Goal: Communication & Community: Answer question/provide support

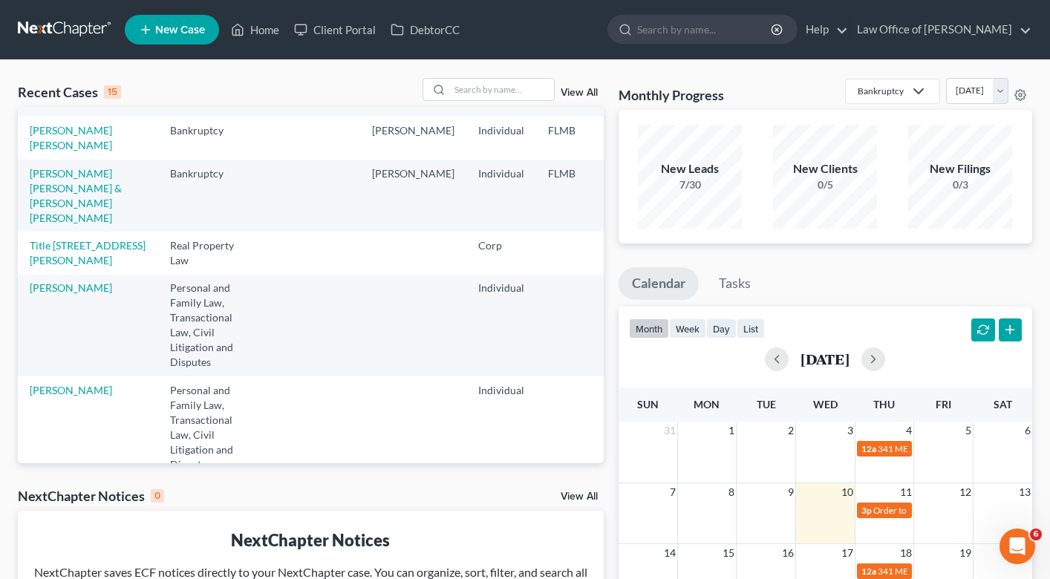
scroll to position [219, 0]
click at [507, 90] on input "search" at bounding box center [502, 90] width 104 height 22
type input "[PERSON_NAME]"
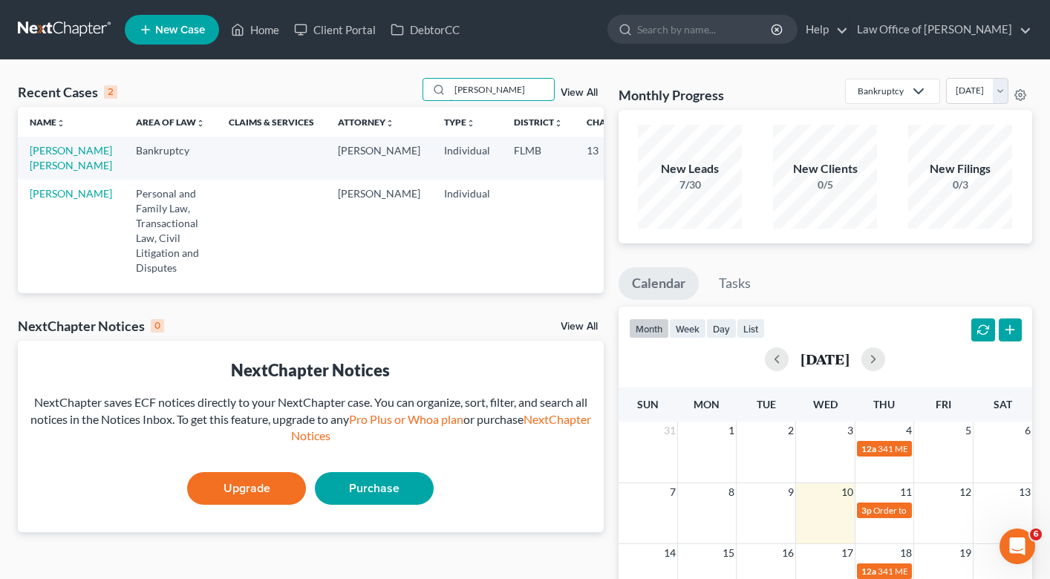
scroll to position [0, 0]
click at [48, 169] on link "[PERSON_NAME] [PERSON_NAME]" at bounding box center [71, 157] width 82 height 27
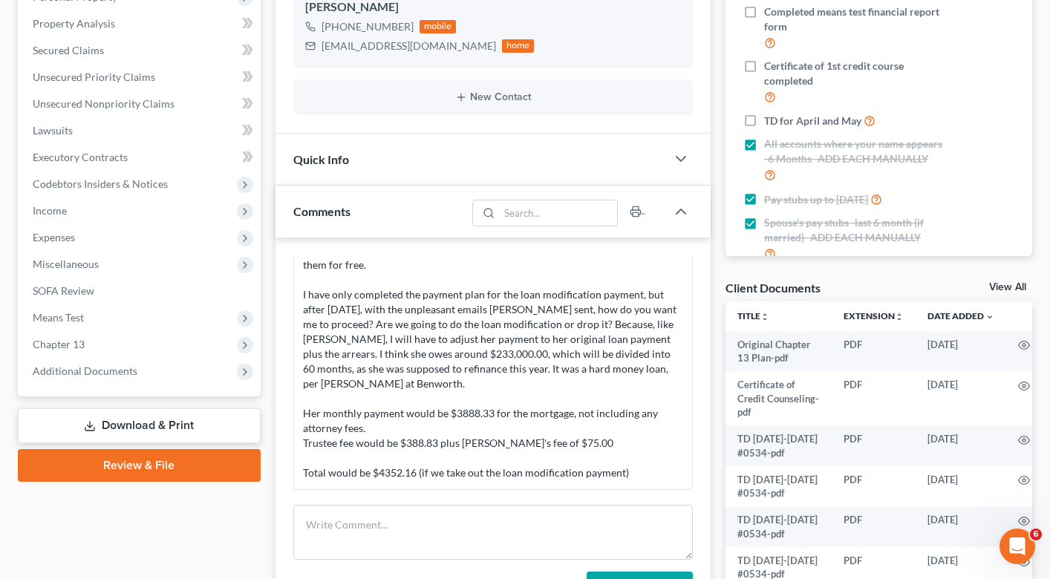
scroll to position [285, 0]
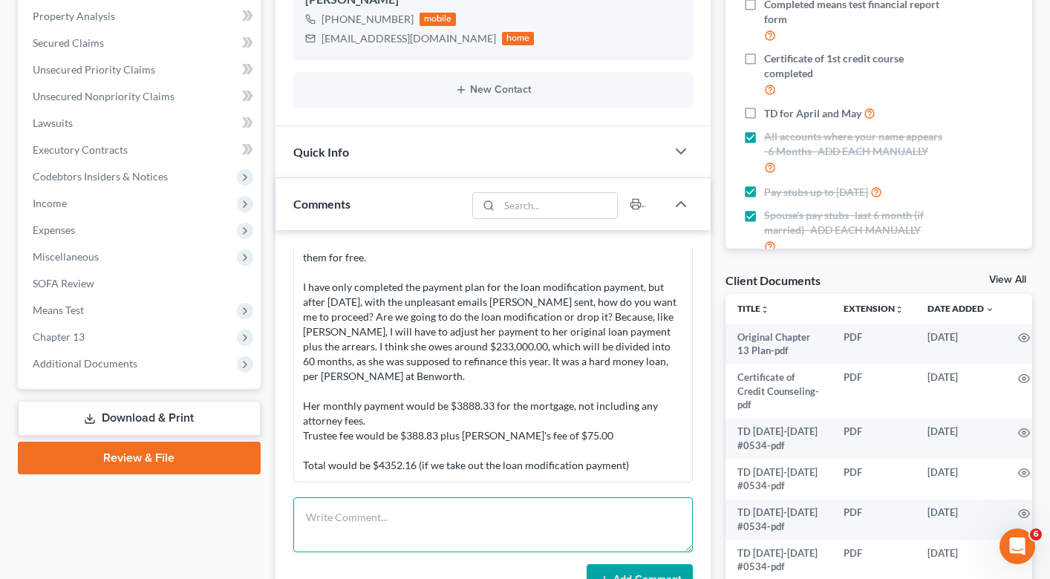
click at [433, 518] on textarea at bounding box center [492, 524] width 399 height 55
click at [479, 518] on textarea "convo with client about her case, I reccoemnded we proceed with a chapter 7." at bounding box center [492, 524] width 399 height 55
click at [498, 522] on textarea "convo with client about her case, I reccoemnded we proceed with a chapter 7." at bounding box center [492, 524] width 399 height 55
click at [490, 519] on textarea "convo with client about her case, I reccoemend we proceed with a chapter 7." at bounding box center [492, 524] width 399 height 55
click at [652, 522] on textarea "convo with client about her case, I reccomend we proceed with a chapter 7." at bounding box center [492, 524] width 399 height 55
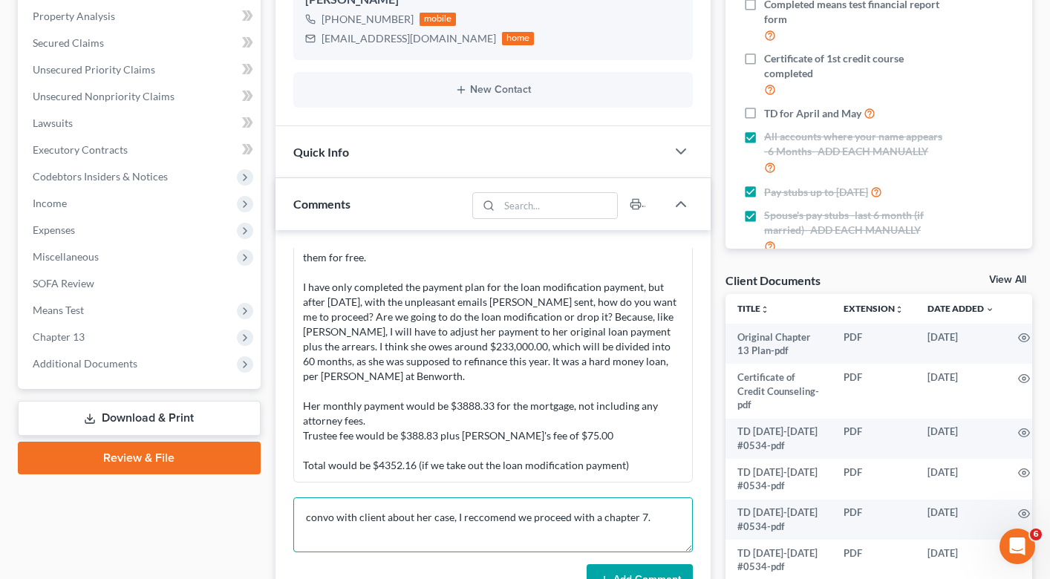
click at [482, 516] on textarea "convo with client about her case, I reccomend we proceed with a chapter 7." at bounding box center [492, 524] width 399 height 55
click at [665, 519] on textarea "convo with client about her case, I reccommend we proceed with a chapter 7." at bounding box center [492, 524] width 399 height 55
click at [398, 534] on textarea "convo with client about her case, I reccommend we proceed with a chapter 7. she…" at bounding box center [492, 524] width 399 height 55
click at [649, 531] on textarea "convo with client about her case, I reccommend we proceed with a chapter 7. she…" at bounding box center [492, 524] width 399 height 55
click at [497, 533] on textarea "convo with client about her case, I reccommend we proceed with a chapter 7. she…" at bounding box center [492, 524] width 399 height 55
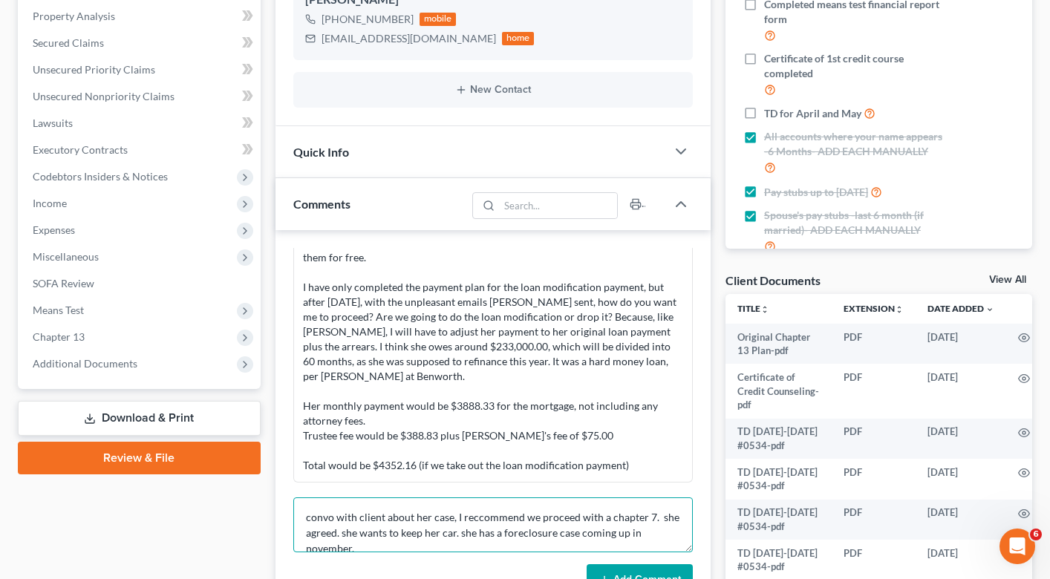
click at [422, 546] on textarea "convo with client about her case, I reccommend we proceed with a chapter 7. she…" at bounding box center [492, 524] width 399 height 55
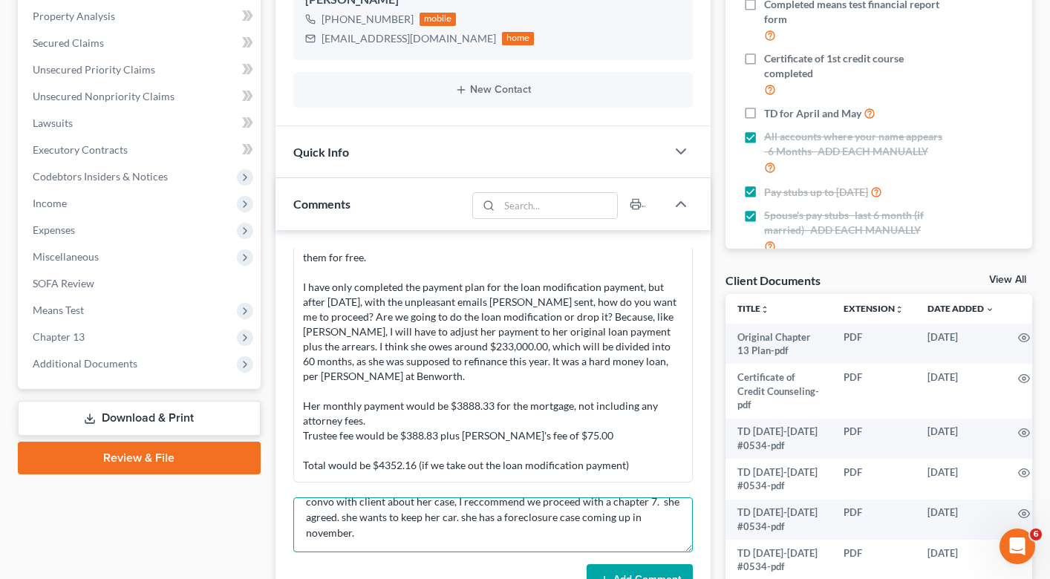
scroll to position [15, 0]
click at [477, 504] on textarea "convo with client about her case, I reccommend we proceed with a chapter 7. she…" at bounding box center [492, 524] width 399 height 55
click at [370, 535] on textarea "convo with client about her case, I recommend we proceed with a chapter 7. she …" at bounding box center [492, 524] width 399 height 55
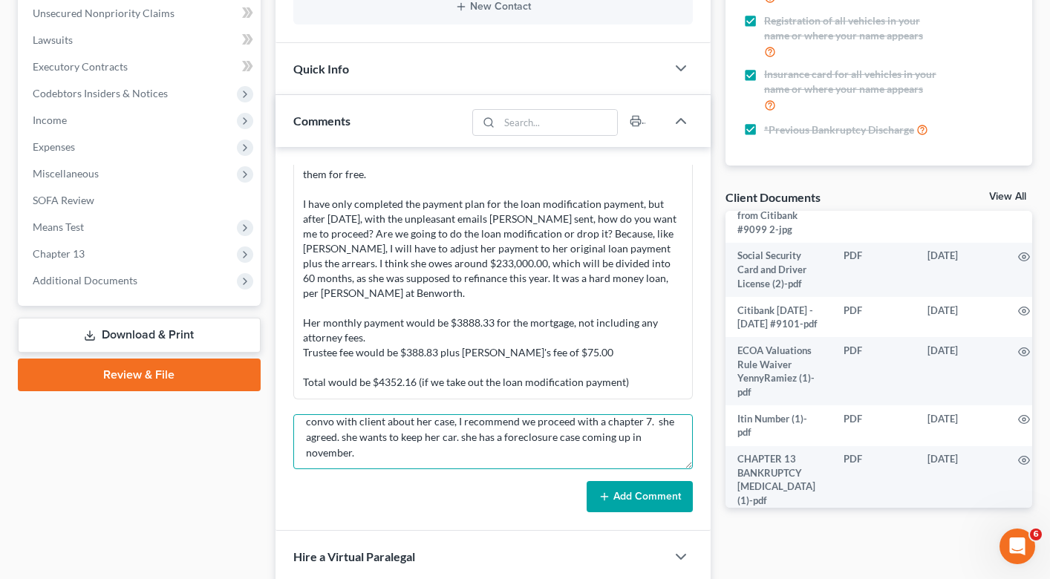
scroll to position [2743, 0]
click at [377, 453] on textarea "convo with client about her case, I recommend we proceed with a chapter 7. she …" at bounding box center [492, 441] width 399 height 55
click at [540, 454] on textarea "convo with client about her case, I recommend we proceed with a chapter 7. she …" at bounding box center [492, 441] width 399 height 55
click at [583, 449] on textarea "convo with client about her case, I recommend we proceed with a chapter 7. she …" at bounding box center [492, 441] width 399 height 55
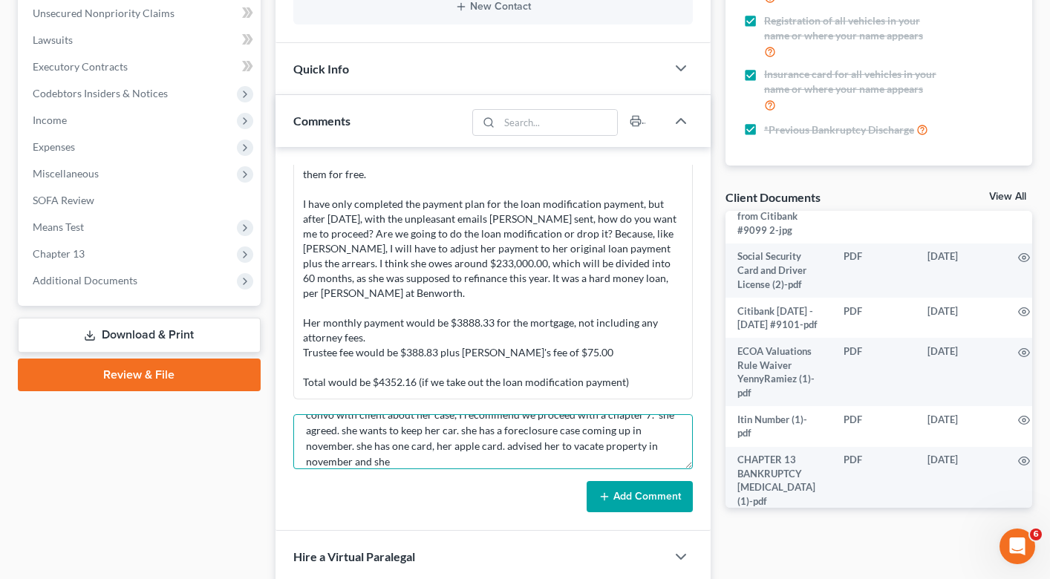
click at [402, 462] on textarea "convo with client about her case, I recommend we proceed with a chapter 7. she …" at bounding box center [492, 441] width 399 height 55
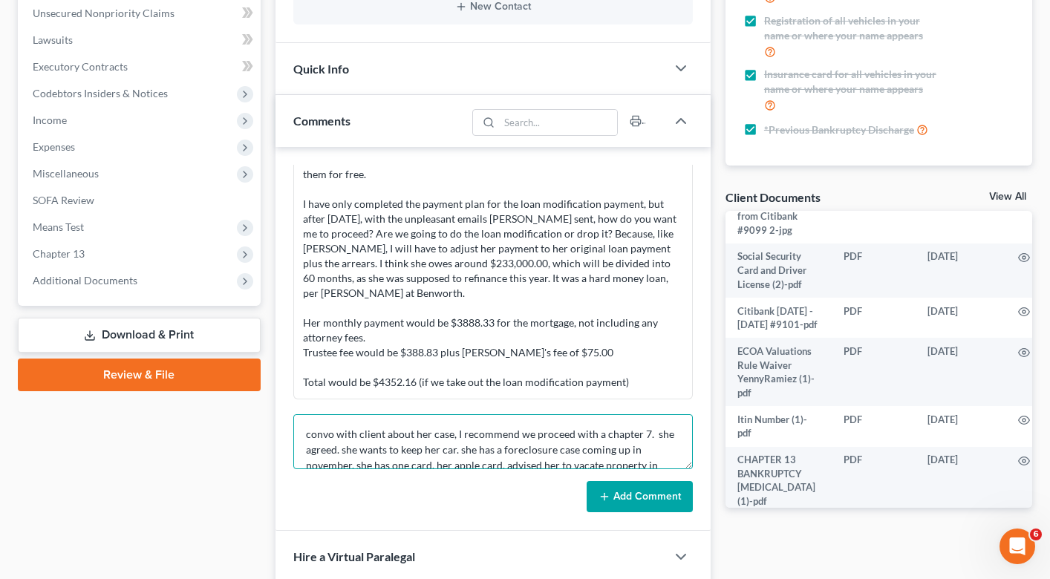
click at [304, 434] on textarea "convo with client about her case, I recommend we proceed with a chapter 7. she …" at bounding box center [492, 441] width 399 height 55
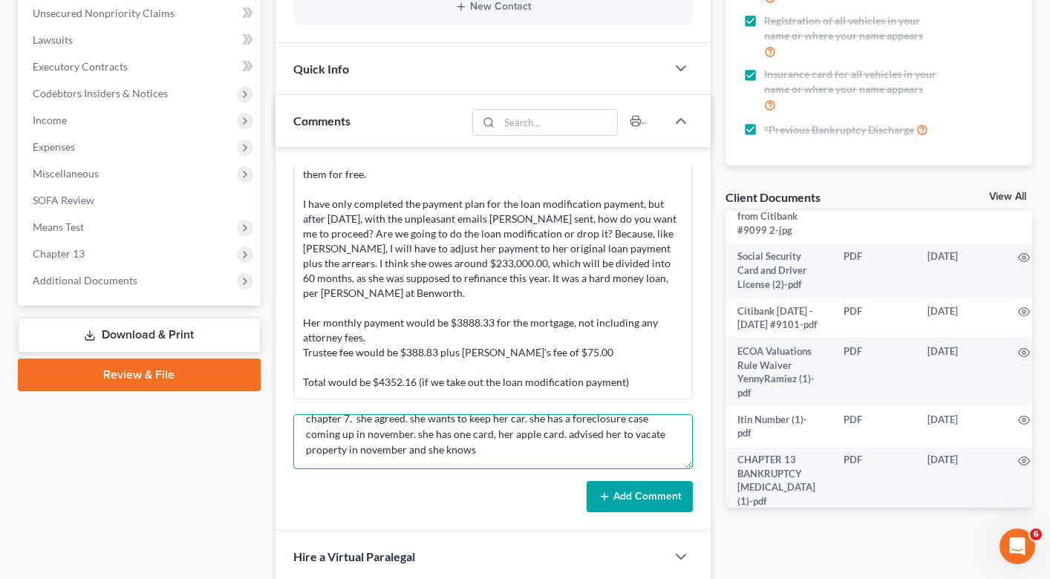
click at [444, 449] on textarea "13 min call. convo with client about her case, I recommend we proceed with a ch…" at bounding box center [492, 441] width 399 height 55
type textarea "13 min call. convo with client about her case, I recommend we proceed with a ch…"
click at [625, 497] on button "Add Comment" at bounding box center [639, 496] width 106 height 31
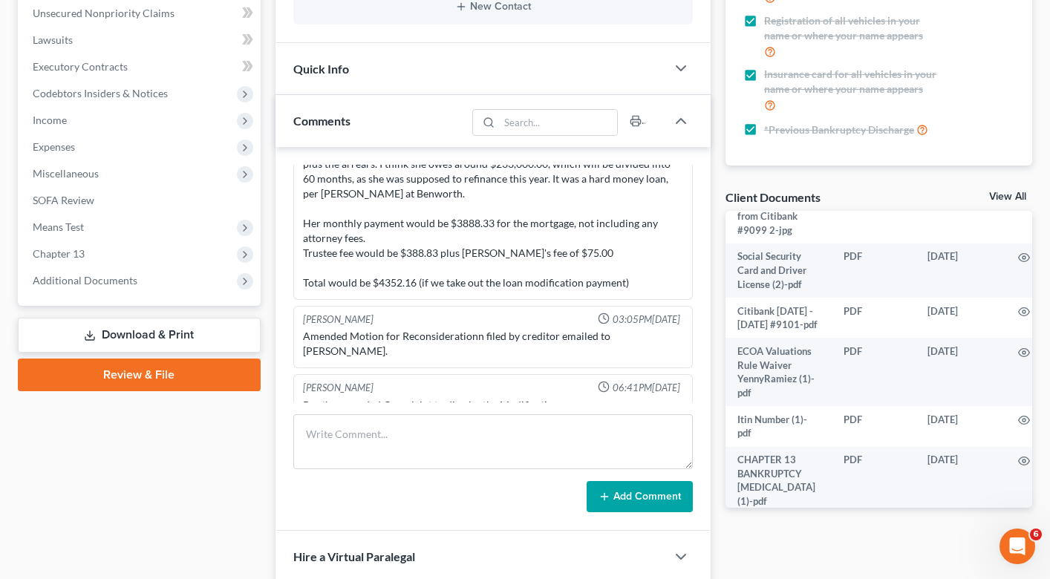
scroll to position [6427, 0]
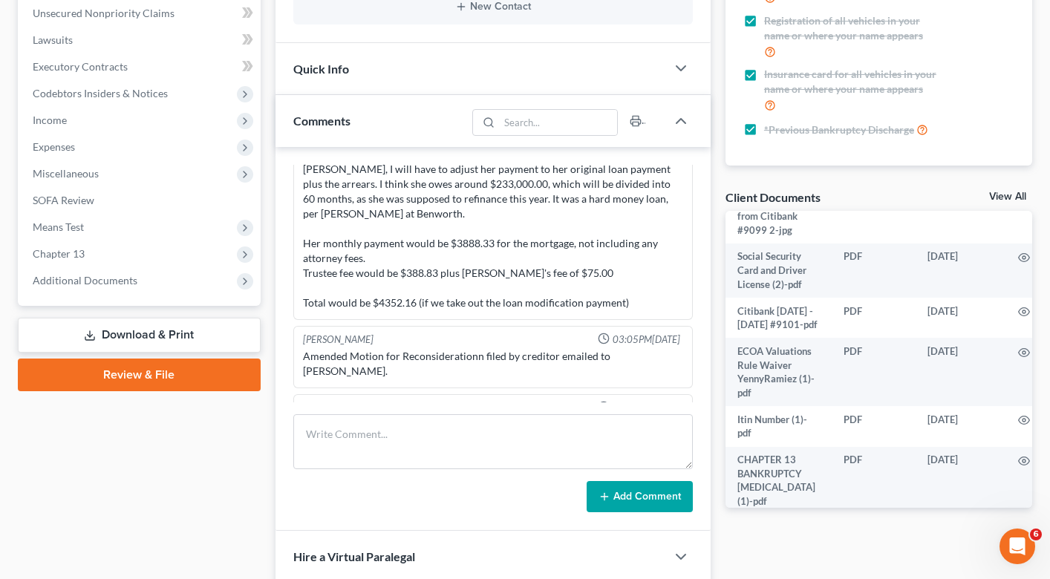
drag, startPoint x: 657, startPoint y: 390, endPoint x: 634, endPoint y: 390, distance: 23.0
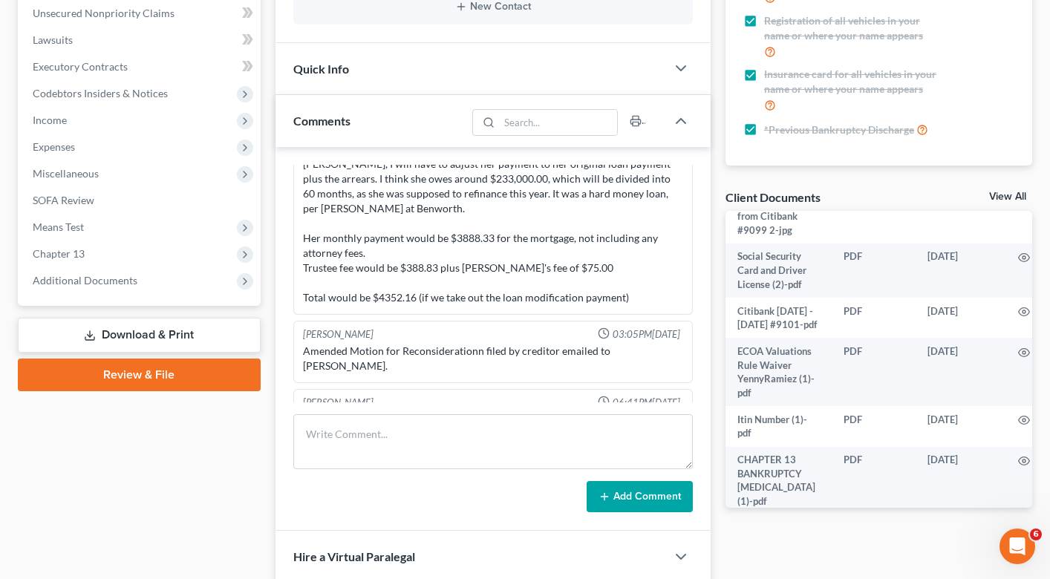
type textarea "13 min call. convo with client about her case, I recommend we proceed with a ch…"
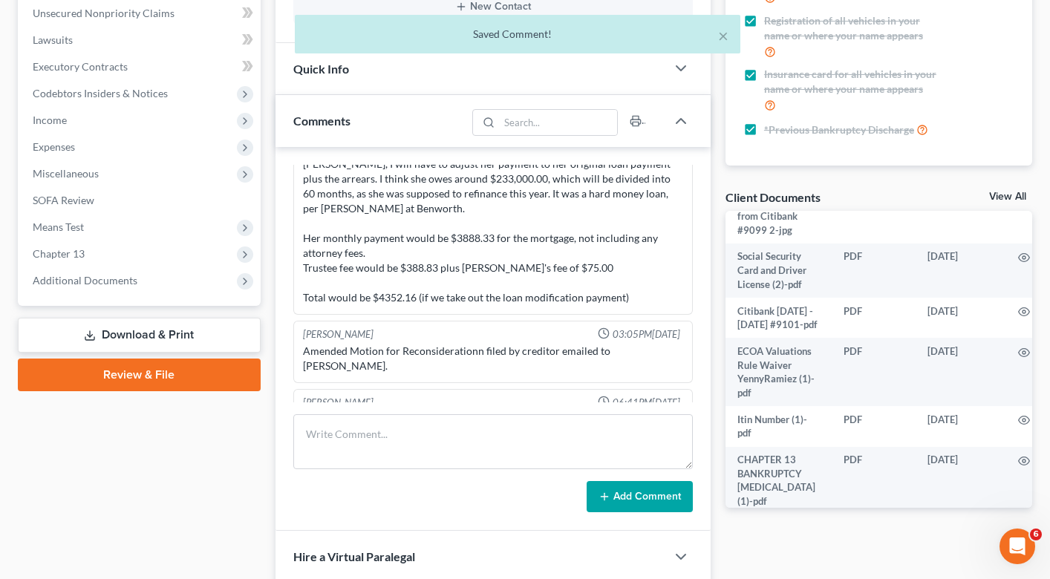
scroll to position [6447, 0]
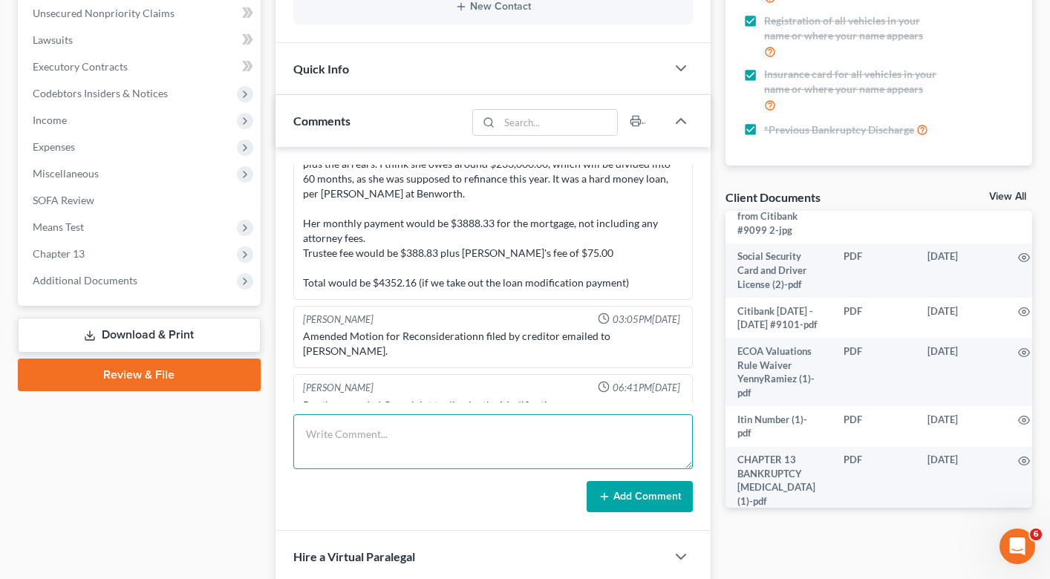
click at [333, 431] on textarea at bounding box center [492, 441] width 399 height 55
click at [364, 433] on textarea "message I coveyed to client in the call:" at bounding box center [492, 441] width 399 height 55
click at [506, 435] on textarea "message I covneyed to client in the call:" at bounding box center [492, 441] width 399 height 55
paste textarea "Loremi dolorsi ame consect ad eli seddoeiusmo tem in utlabor etdolor magn ali e…"
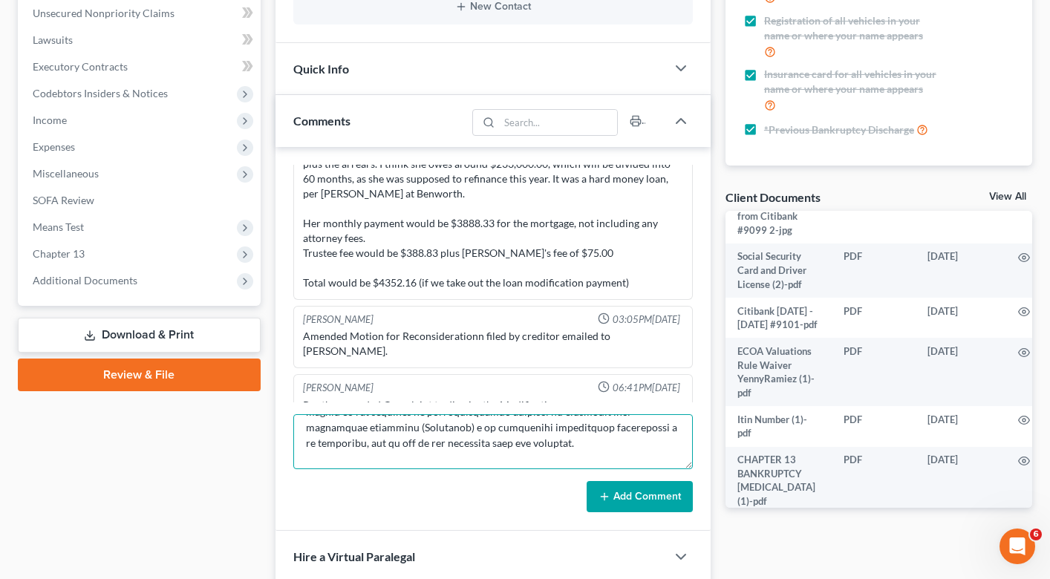
scroll to position [0, 0]
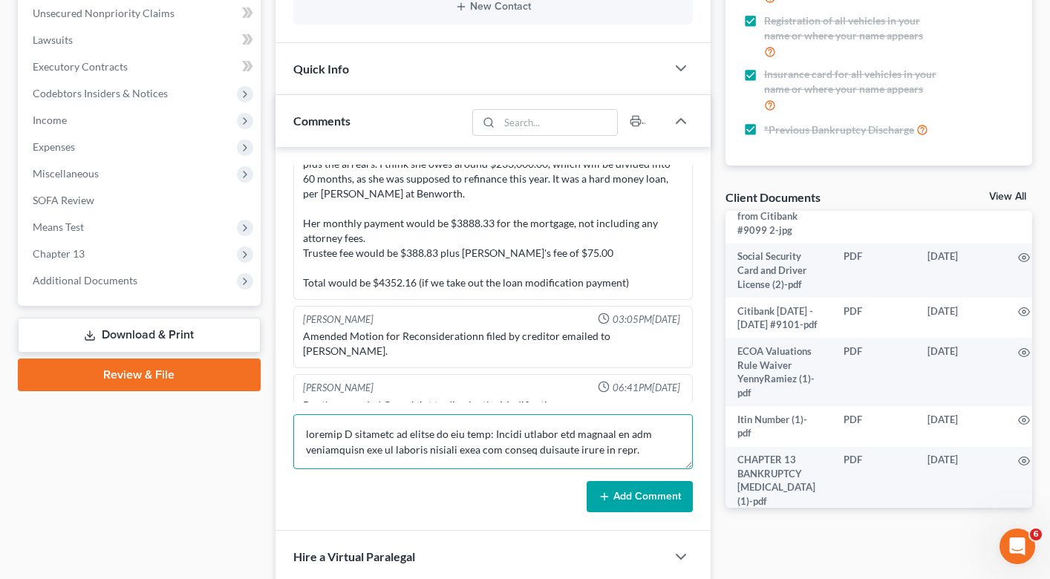
type textarea "loremip D sitametc ad elitse do eiu temp: Incidi utlabor etd magnaal en adm ven…"
click at [621, 511] on button "Add Comment" at bounding box center [639, 496] width 106 height 31
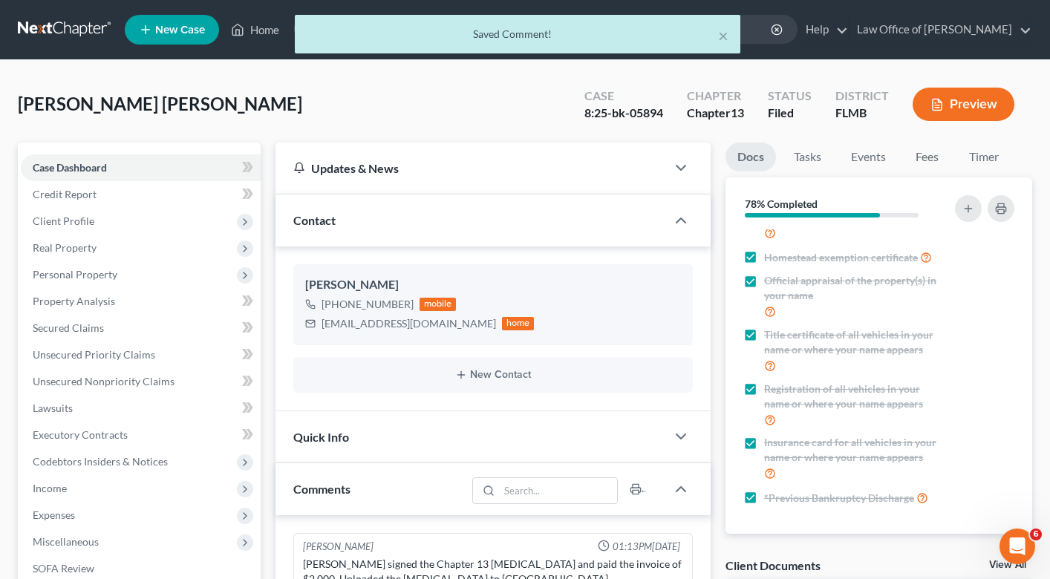
click at [261, 27] on div "× Saved Comment!" at bounding box center [518, 38] width 1050 height 46
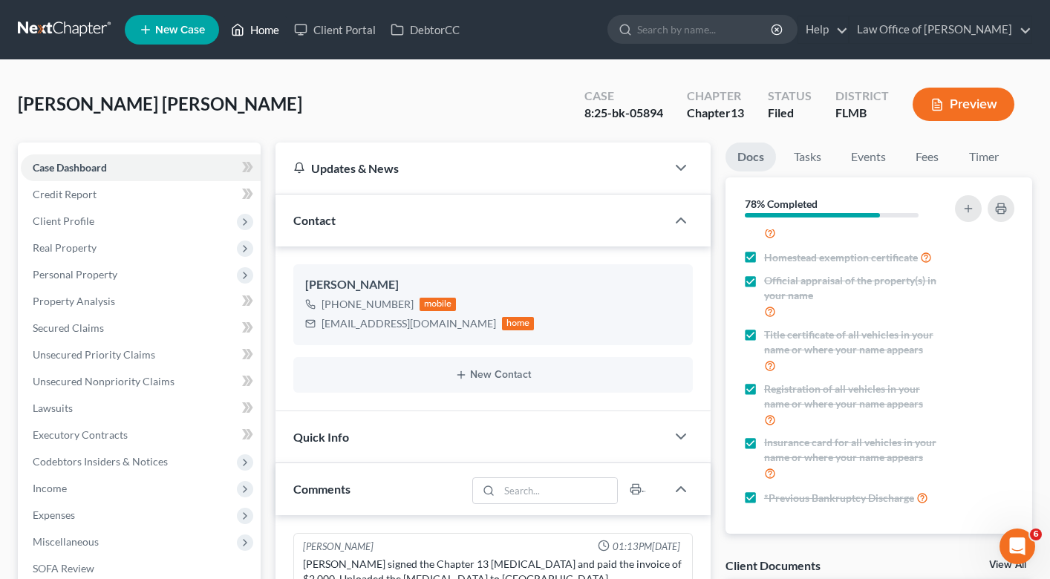
click at [275, 30] on link "Home" at bounding box center [254, 29] width 63 height 27
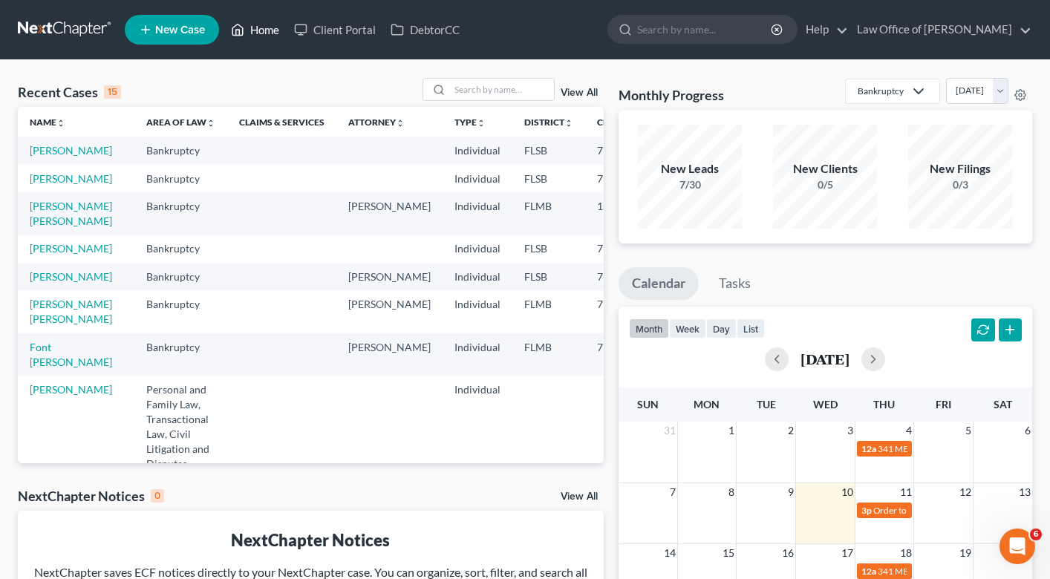
click at [275, 30] on link "Home" at bounding box center [254, 29] width 63 height 27
click at [495, 86] on input "search" at bounding box center [502, 90] width 104 height 22
type input "[PERSON_NAME]"
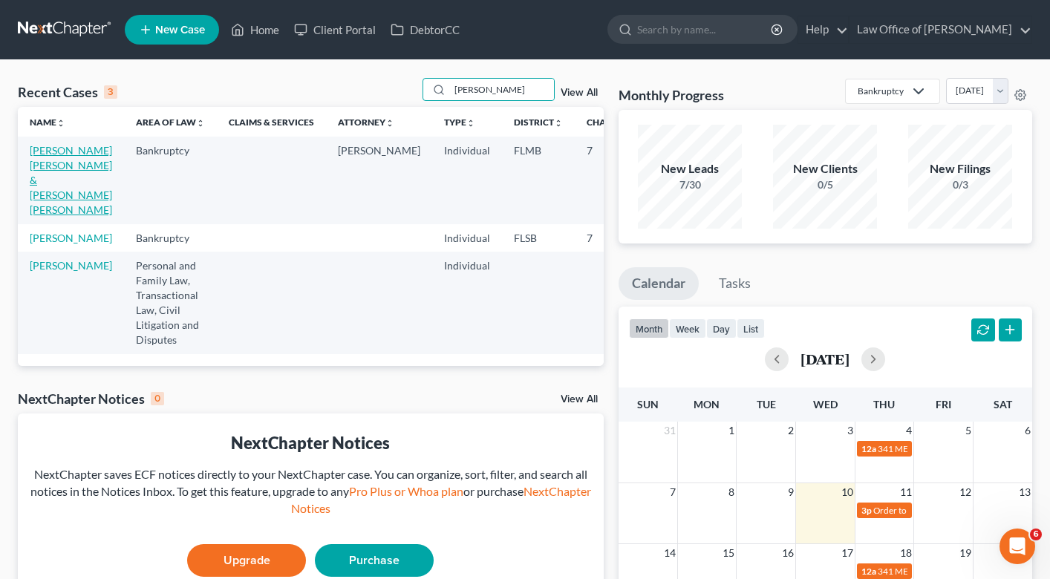
click at [53, 198] on link "[PERSON_NAME] [PERSON_NAME] & [PERSON_NAME] [PERSON_NAME]" at bounding box center [71, 180] width 82 height 72
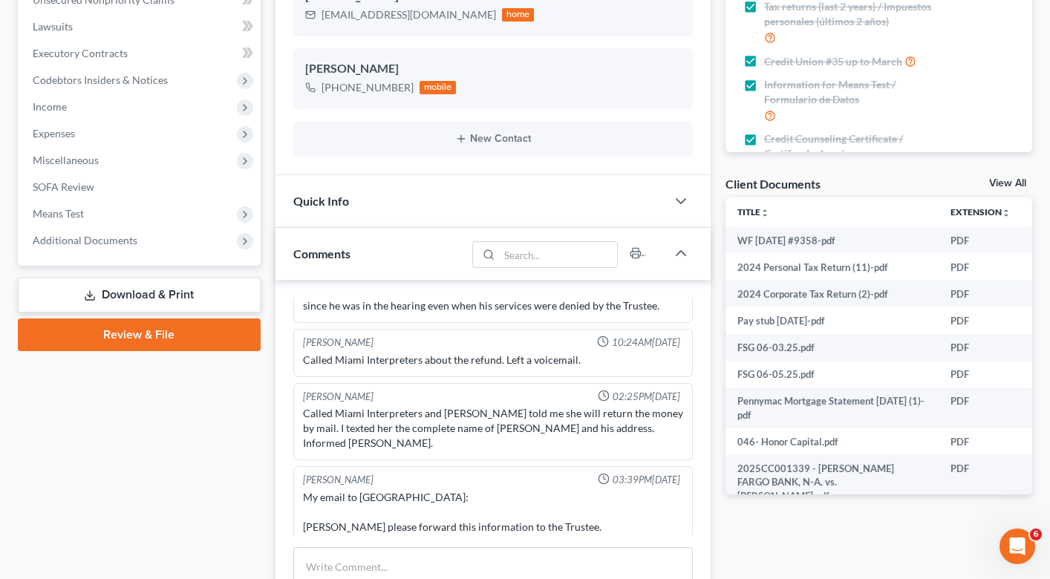
scroll to position [731, 0]
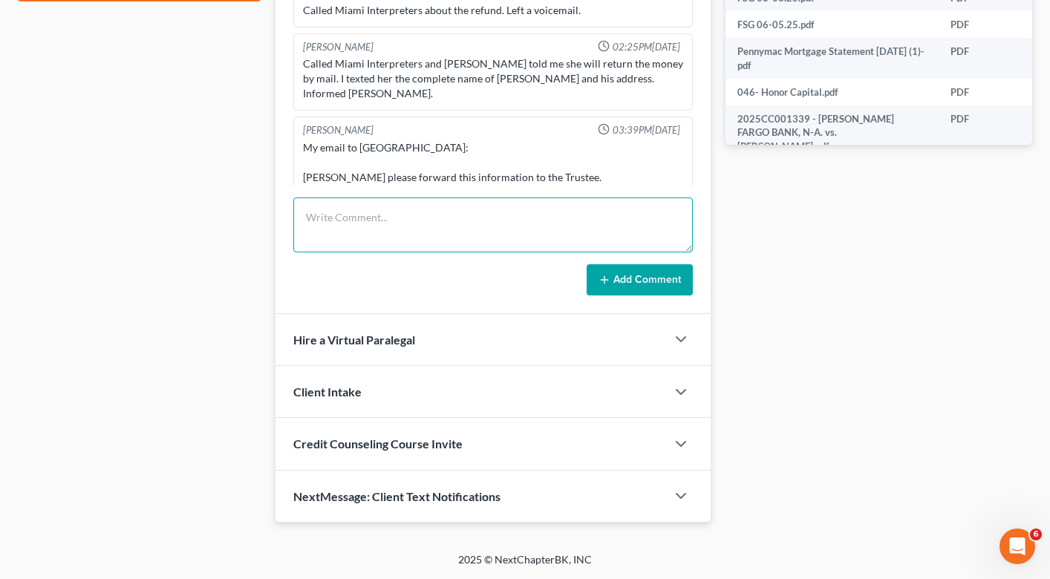
click at [367, 229] on textarea at bounding box center [492, 224] width 399 height 55
paste textarea "On [DATE], I had a 341 meeting Trustee and the clients. The first meeting was i…"
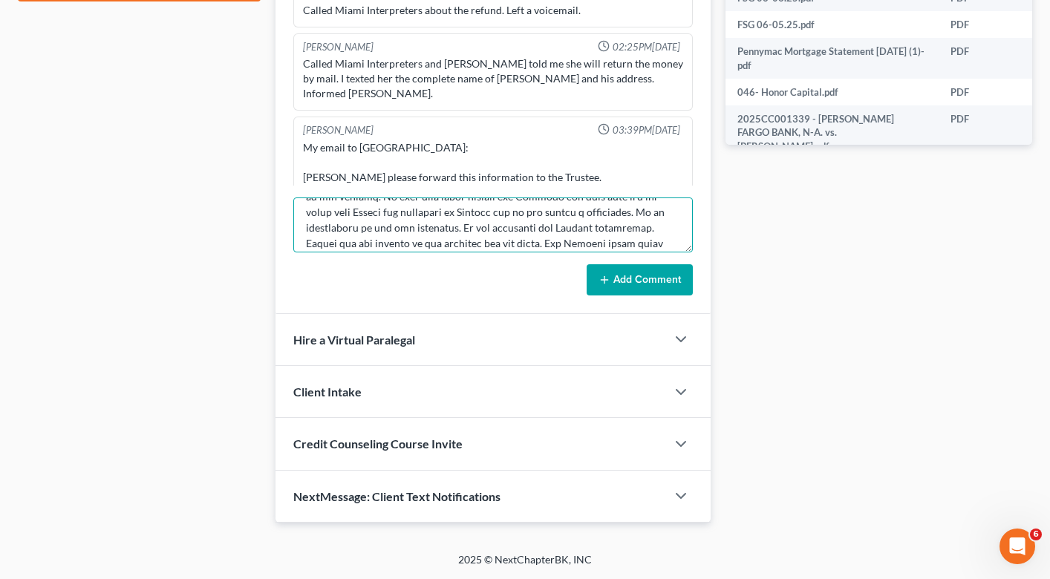
scroll to position [0, 0]
type textarea "On [DATE], I had a 341 meeting Trustee and the clients. The first meeting was i…"
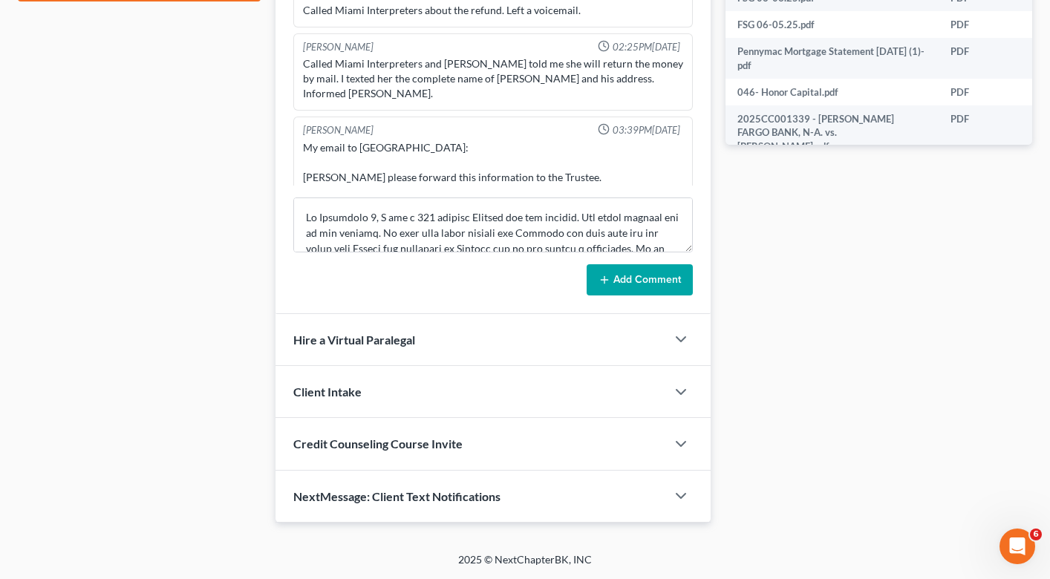
click at [634, 271] on button "Add Comment" at bounding box center [639, 279] width 106 height 31
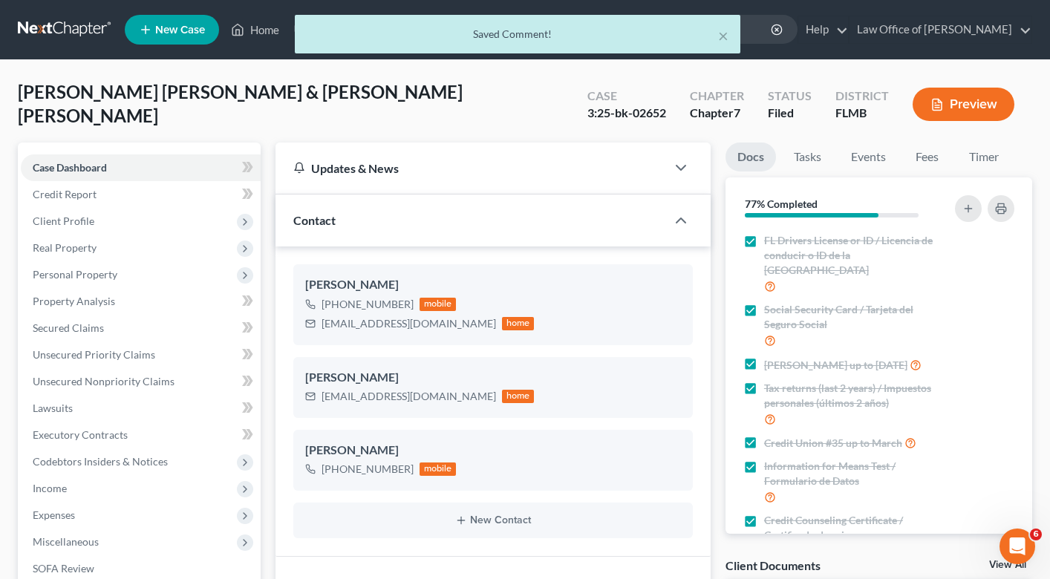
click at [264, 27] on div "× Saved Comment!" at bounding box center [518, 38] width 1050 height 46
click at [266, 37] on div "× Saved Comment!" at bounding box center [518, 38] width 1050 height 46
click at [263, 33] on div "× Saved Comment!" at bounding box center [518, 38] width 1050 height 46
click at [257, 29] on div "× Saved Comment!" at bounding box center [518, 38] width 1050 height 46
